Goal: Communication & Community: Answer question/provide support

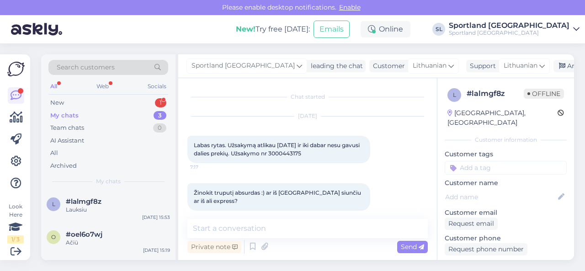
scroll to position [511, 0]
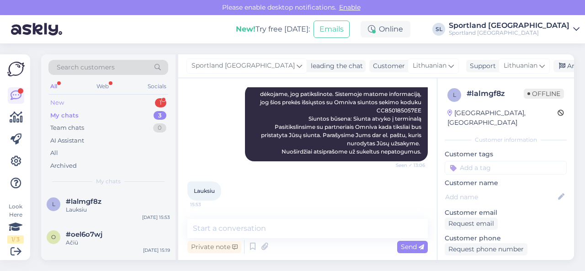
click at [107, 99] on div "New 1" at bounding box center [108, 102] width 120 height 13
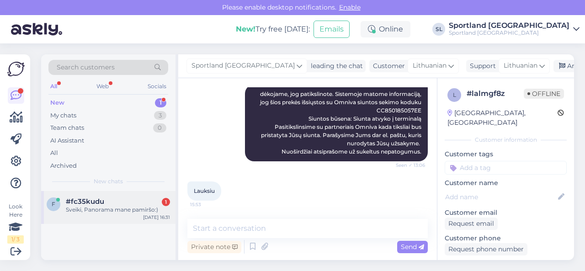
click at [100, 208] on div "Sveiki, Panorama mane pamiršo:)" at bounding box center [118, 210] width 104 height 8
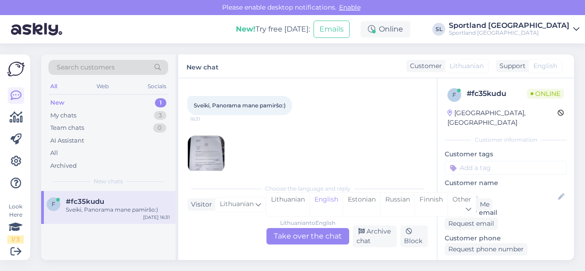
scroll to position [51, 0]
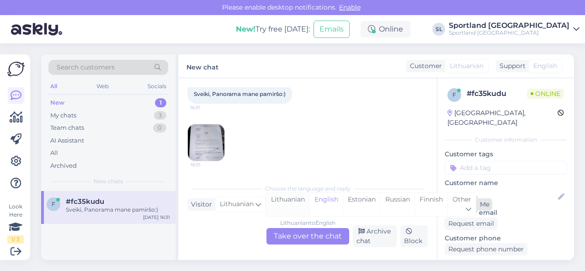
click at [282, 200] on div "Lithuanian" at bounding box center [288, 204] width 43 height 23
click at [301, 241] on div "Lithuanian to Lithuanian Take over the chat" at bounding box center [308, 236] width 83 height 16
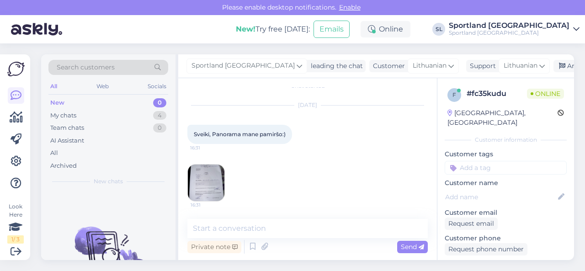
click at [213, 180] on img at bounding box center [206, 183] width 37 height 37
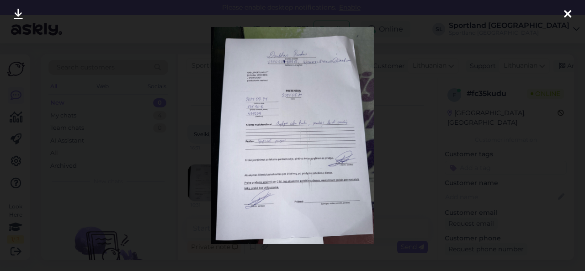
click at [568, 12] on icon at bounding box center [567, 15] width 7 height 12
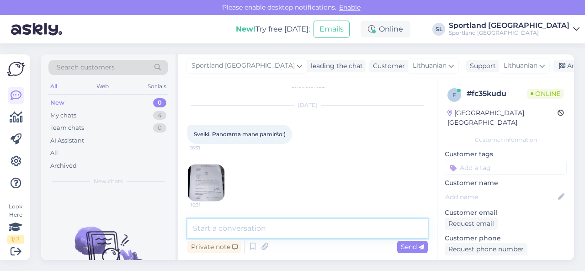
click at [263, 229] on textarea at bounding box center [307, 228] width 240 height 19
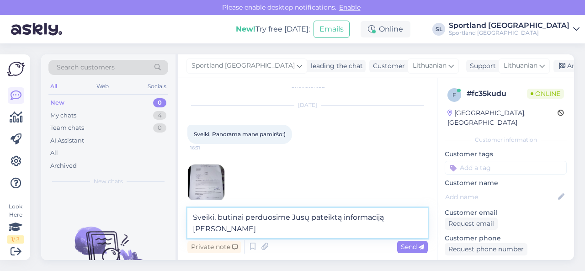
scroll to position [22, 0]
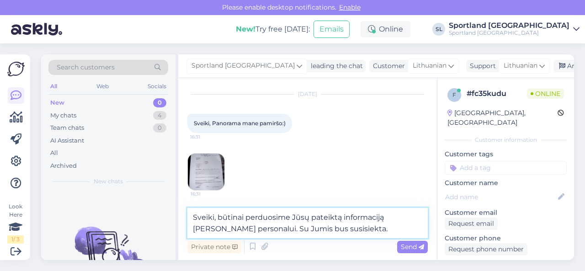
type textarea "Sveiki, būtinai perduosime Jūsų pateiktą informaciją [PERSON_NAME] personalui. …"
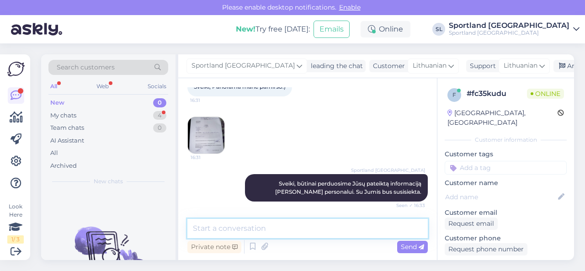
scroll to position [98, 0]
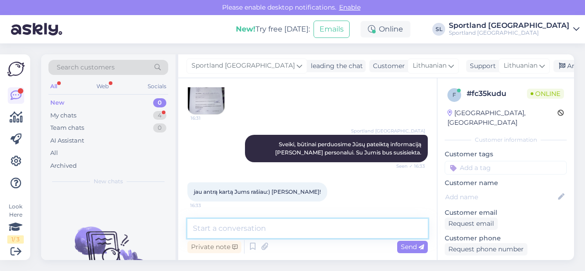
click at [256, 230] on textarea at bounding box center [307, 228] width 240 height 19
click at [268, 224] on textarea at bounding box center [307, 228] width 240 height 19
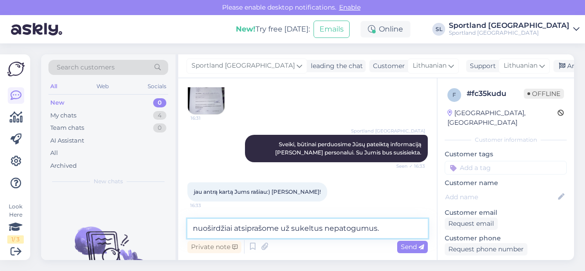
type textarea "nuoširdžiai atsiprašome už sukeltus nepatogumus."
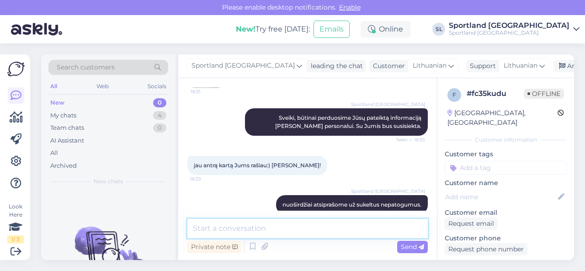
scroll to position [137, 0]
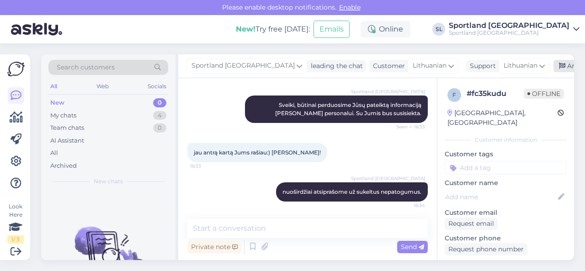
click at [556, 63] on div "Archive chat" at bounding box center [583, 66] width 58 height 12
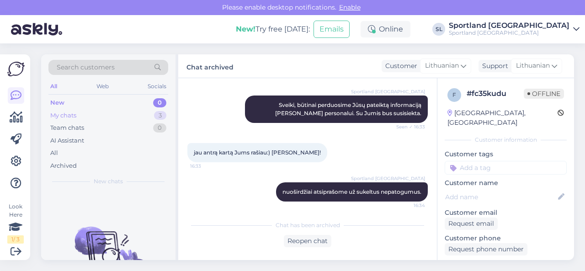
click at [130, 117] on div "My chats 3" at bounding box center [108, 115] width 120 height 13
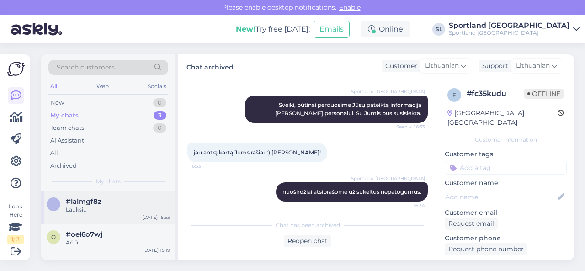
click at [122, 210] on div "Lauksiu" at bounding box center [118, 210] width 104 height 8
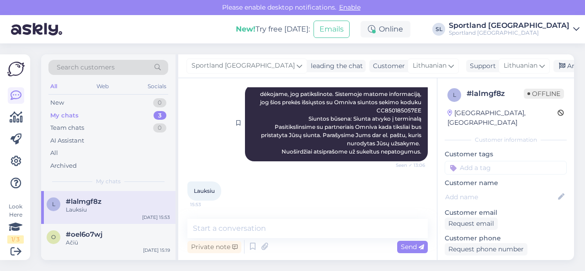
click at [388, 110] on span "dėkojame, jog patikslinote. Sistemoje matome informaciją, jog šios prekės išsių…" at bounding box center [342, 123] width 165 height 64
copy span "CC850185057EE"
click at [119, 251] on div "o #oel6o7wj Ačiū [DATE] 15:19" at bounding box center [108, 240] width 134 height 33
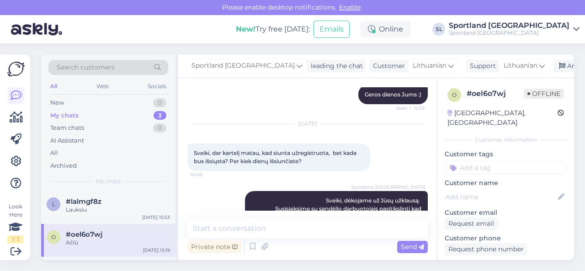
scroll to position [305, 0]
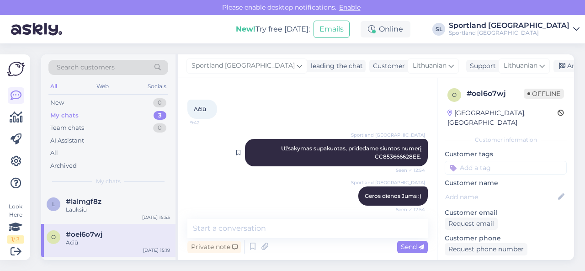
click at [388, 154] on span "Užsakymas supakuotas, pridedame siuntos numerį CC853666628EE." at bounding box center [352, 152] width 143 height 15
copy span "CC853666628EE"
